Goal: Find specific page/section: Find specific page/section

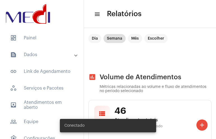
click at [57, 51] on mat-expansion-panel-header "text_snippet_outlined Dados" at bounding box center [43, 54] width 80 height 13
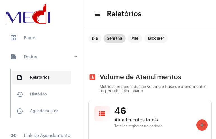
click at [40, 79] on span "text_snippet_outlined Relatórios" at bounding box center [41, 77] width 59 height 13
click at [94, 37] on mat-chip "Dia" at bounding box center [94, 38] width 13 height 9
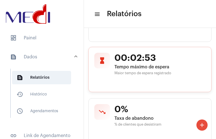
scroll to position [468, 0]
